Goal: Task Accomplishment & Management: Complete application form

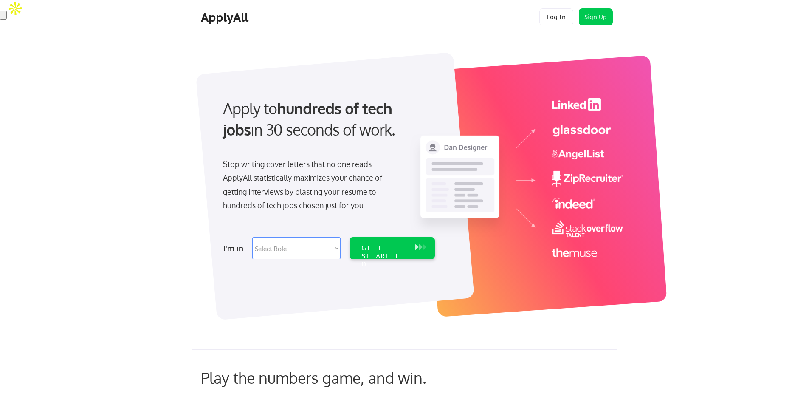
click at [323, 250] on select "Select Role Software Engineering Product Management Customer Success Sales UI/U…" at bounding box center [296, 248] width 88 height 22
select select ""sales0""
click at [252, 237] on select "Select Role Software Engineering Product Management Customer Success Sales UI/U…" at bounding box center [296, 248] width 88 height 22
select select ""sales0""
click at [396, 250] on div "GET STARTED" at bounding box center [383, 256] width 45 height 25
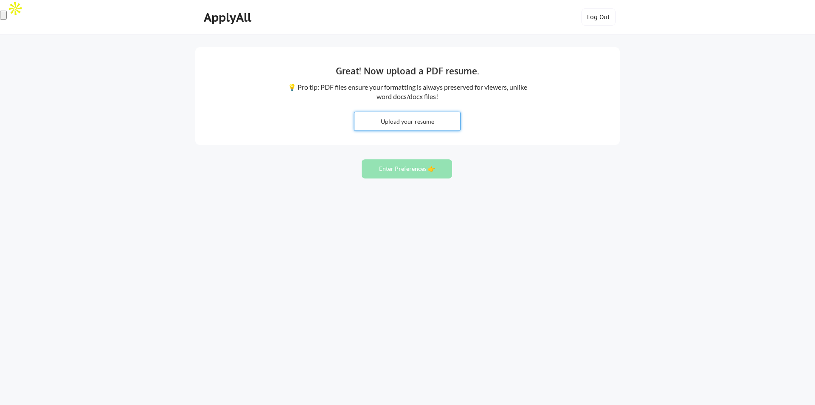
click at [407, 119] on input "file" at bounding box center [407, 121] width 106 height 18
type input "C:\fakepath\[PERSON_NAME] Resume (2).docx"
click at [401, 171] on button "Enter Preferences 👉" at bounding box center [407, 168] width 90 height 19
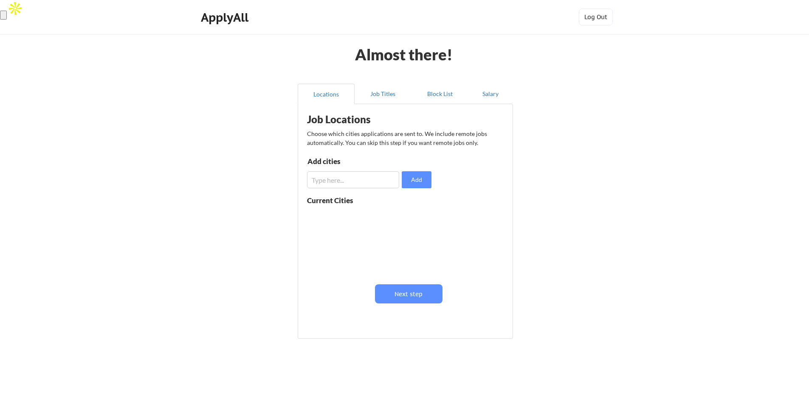
click at [366, 180] on input "input" at bounding box center [353, 179] width 92 height 17
type input "cleveland, oh"
click at [415, 183] on button "Add" at bounding box center [417, 179] width 30 height 17
click at [375, 179] on input "input" at bounding box center [353, 179] width 92 height 17
type input "akron, oh"
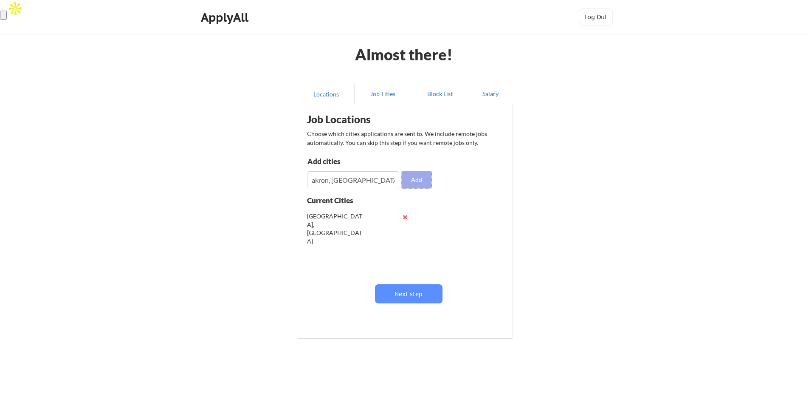
click at [415, 179] on button "Add" at bounding box center [417, 179] width 30 height 17
click at [336, 177] on input "input" at bounding box center [353, 179] width 92 height 17
type input "Wooster, OH"
click at [423, 181] on button "Add" at bounding box center [417, 179] width 30 height 17
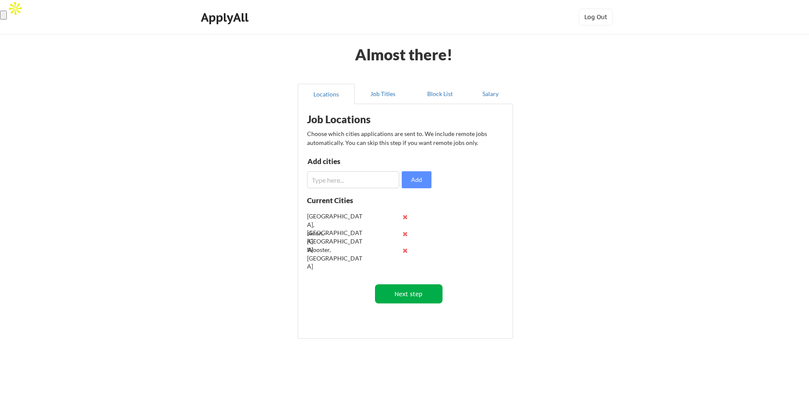
click at [413, 297] on button "Next step" at bounding box center [408, 293] width 67 height 19
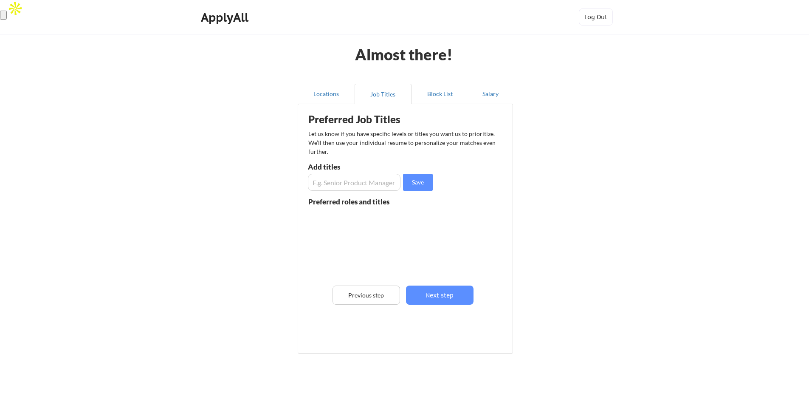
click at [368, 189] on input "input" at bounding box center [354, 182] width 93 height 17
type input "Senior Director"
click at [420, 184] on button "Save" at bounding box center [418, 182] width 30 height 17
click at [374, 183] on input "input" at bounding box center [354, 182] width 93 height 17
type input "Vice President of Sales"
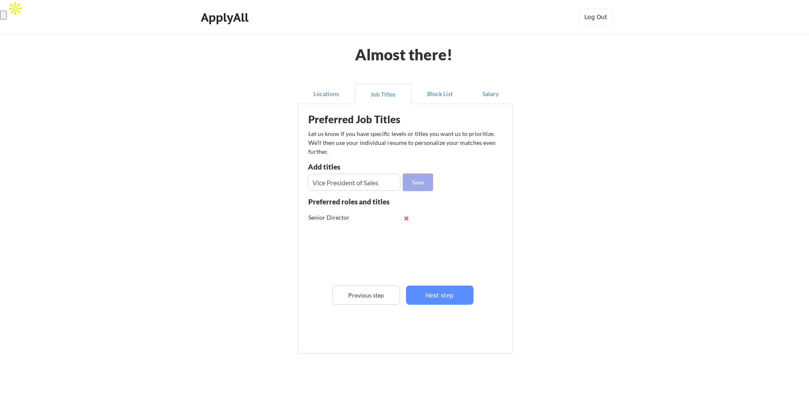
click at [422, 182] on button "Save" at bounding box center [418, 182] width 30 height 17
click at [340, 188] on input "input" at bounding box center [354, 182] width 93 height 17
type input "Head of Sales"
click at [417, 178] on button "Save" at bounding box center [418, 182] width 30 height 17
click at [347, 187] on input "input" at bounding box center [354, 182] width 93 height 17
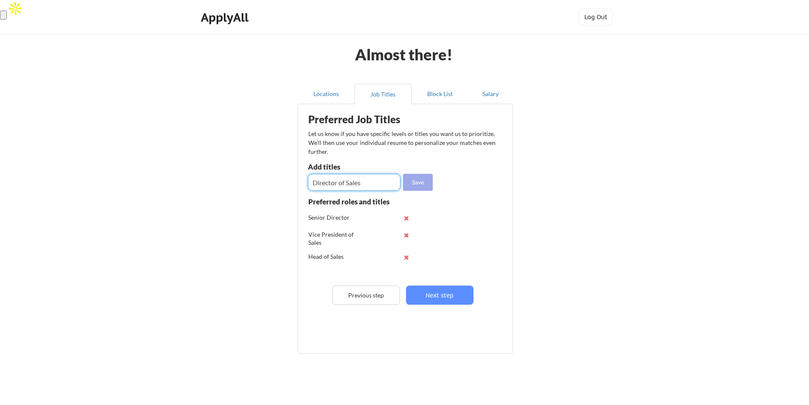
type input "Director of Sales"
click at [422, 184] on button "Save" at bounding box center [418, 182] width 30 height 17
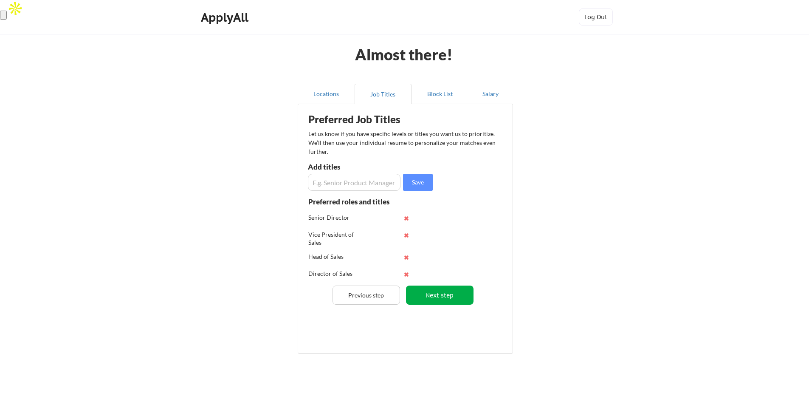
click at [442, 301] on button "Next step" at bounding box center [439, 294] width 67 height 19
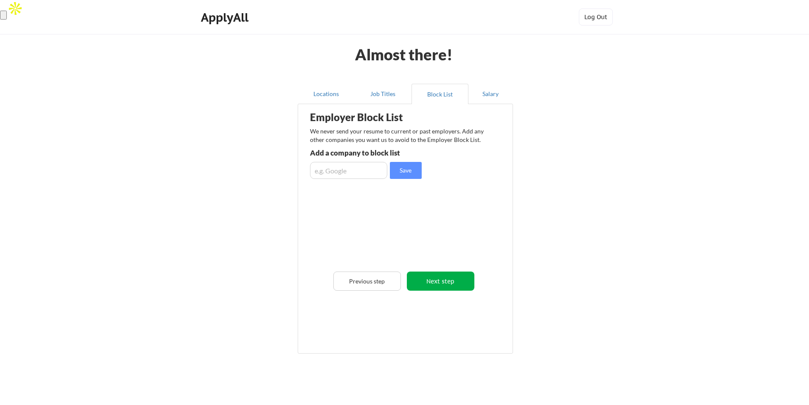
click at [447, 281] on button "Next step" at bounding box center [440, 280] width 67 height 19
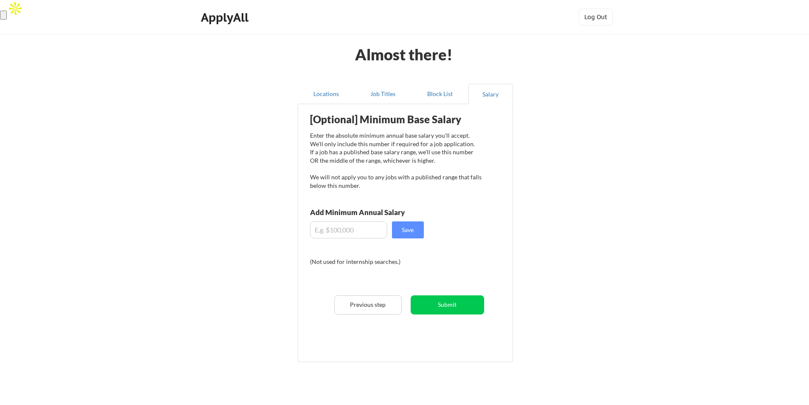
click at [366, 233] on input "input" at bounding box center [348, 229] width 77 height 17
type input "$150,000"
click at [406, 235] on button "Save" at bounding box center [408, 229] width 32 height 17
click at [452, 304] on button "Submit" at bounding box center [446, 304] width 73 height 19
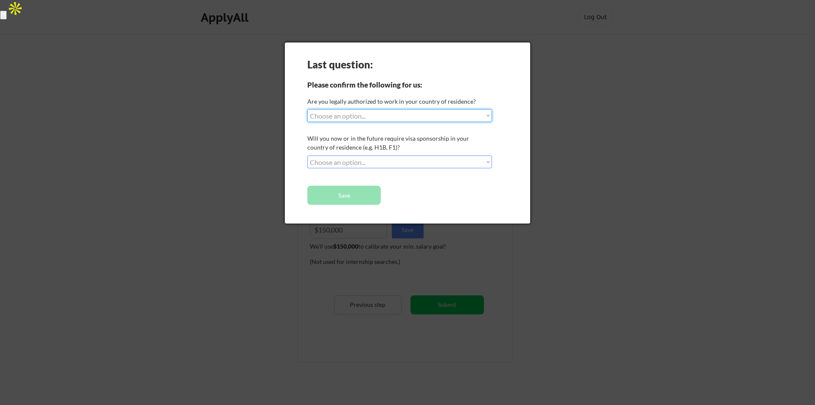
click at [397, 111] on select "Choose an option... Yes, I am a US Citizen Yes, I am a Canadian Citizen Yes, I …" at bounding box center [399, 115] width 185 height 13
select select ""yes__i_am_a_us_citizen""
click at [307, 109] on select "Choose an option... Yes, I am a US Citizen Yes, I am a Canadian Citizen Yes, I …" at bounding box center [399, 115] width 185 height 13
click at [371, 164] on select "Choose an option... No, I will not need sponsorship Yes, I will need sponsorship" at bounding box center [399, 161] width 185 height 13
select select ""no__i_will_not_need_sponsorship""
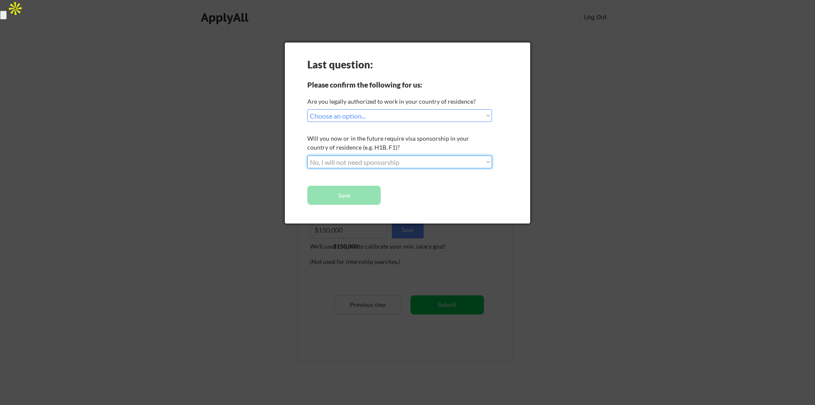
click at [307, 155] on select "Choose an option... No, I will not need sponsorship Yes, I will need sponsorship" at bounding box center [399, 161] width 185 height 13
click at [351, 197] on button "Save" at bounding box center [343, 195] width 73 height 19
